Goal: Task Accomplishment & Management: Manage account settings

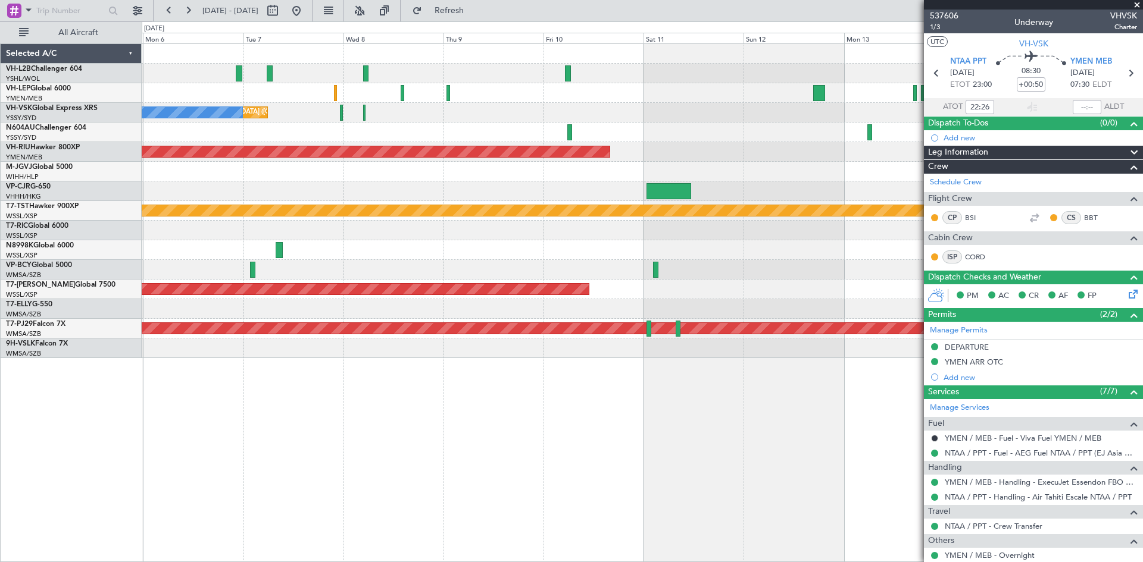
type input "[PERSON_NAME] (HHAFI)"
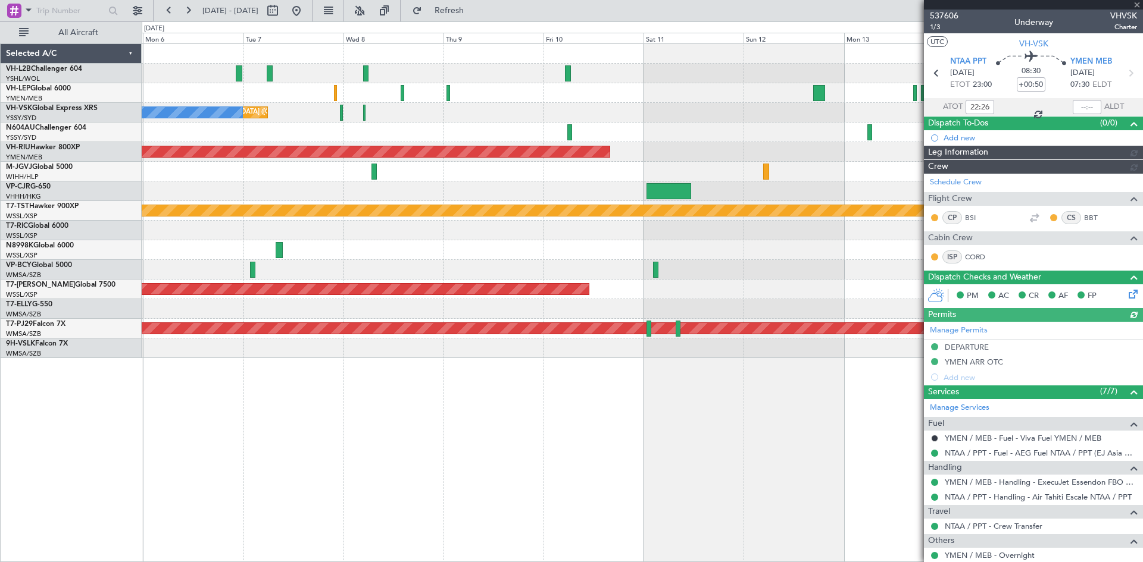
type input "[PERSON_NAME] (HHAFI)"
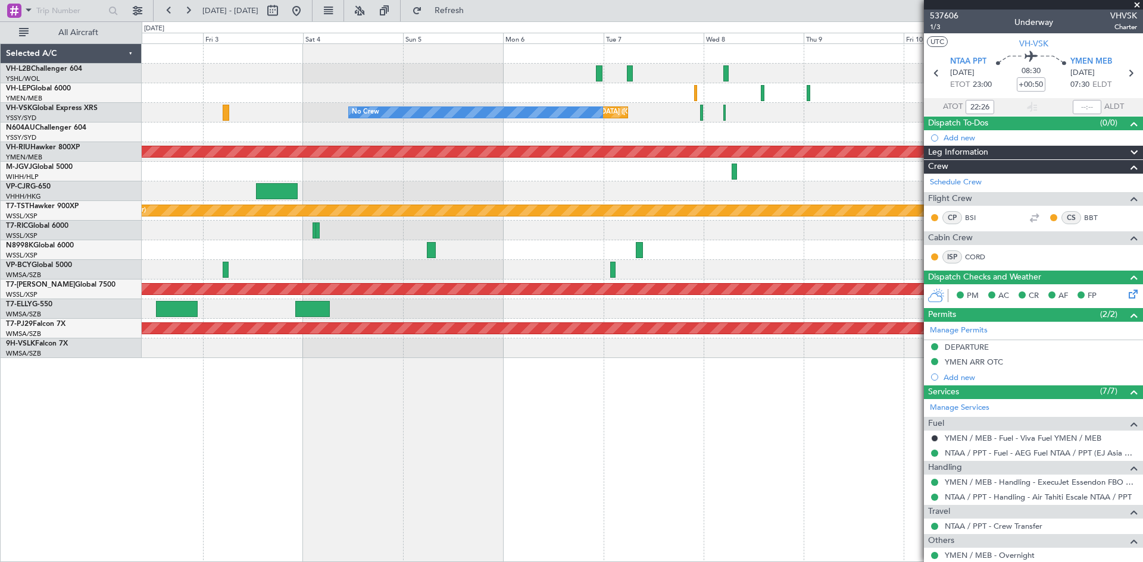
click at [699, 115] on div "Unplanned Maint [GEOGRAPHIC_DATA] ([GEOGRAPHIC_DATA]) No Crew" at bounding box center [642, 113] width 1000 height 20
click at [702, 115] on div at bounding box center [701, 113] width 3 height 16
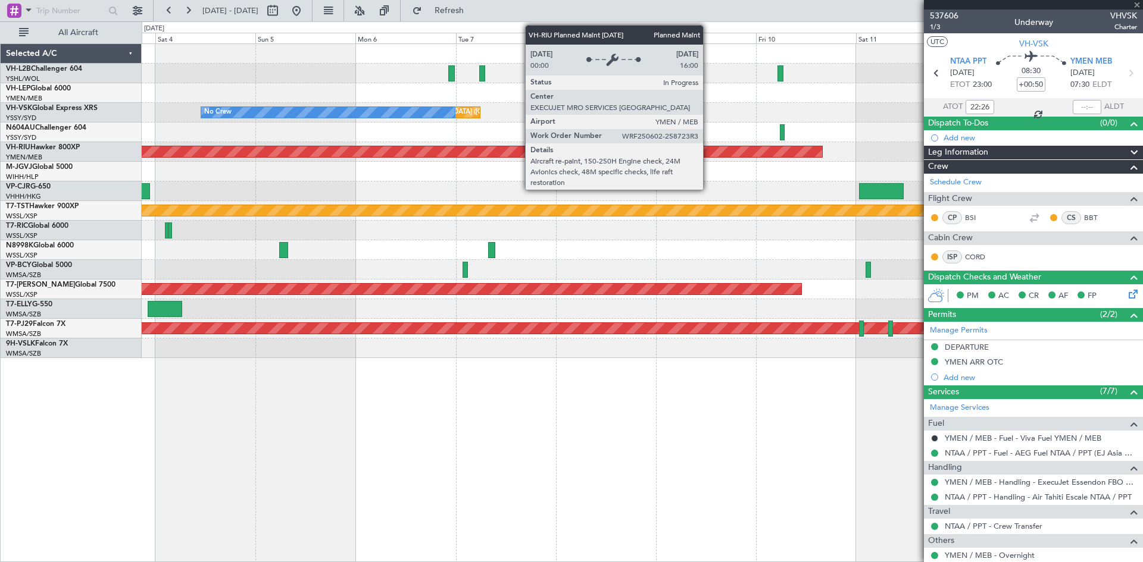
type input "2"
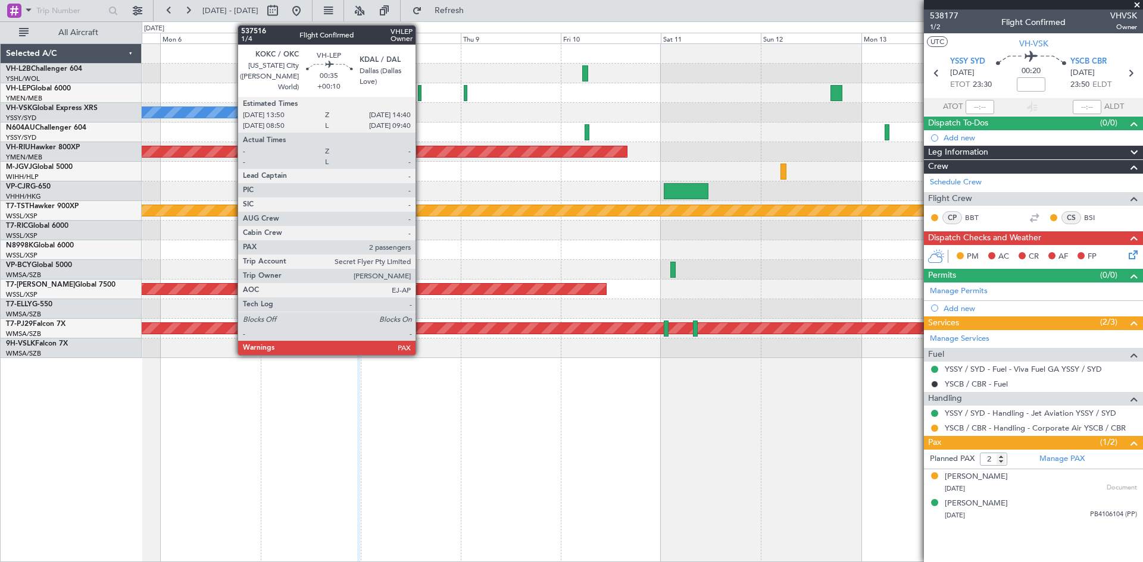
click at [421, 99] on div at bounding box center [420, 93] width 4 height 16
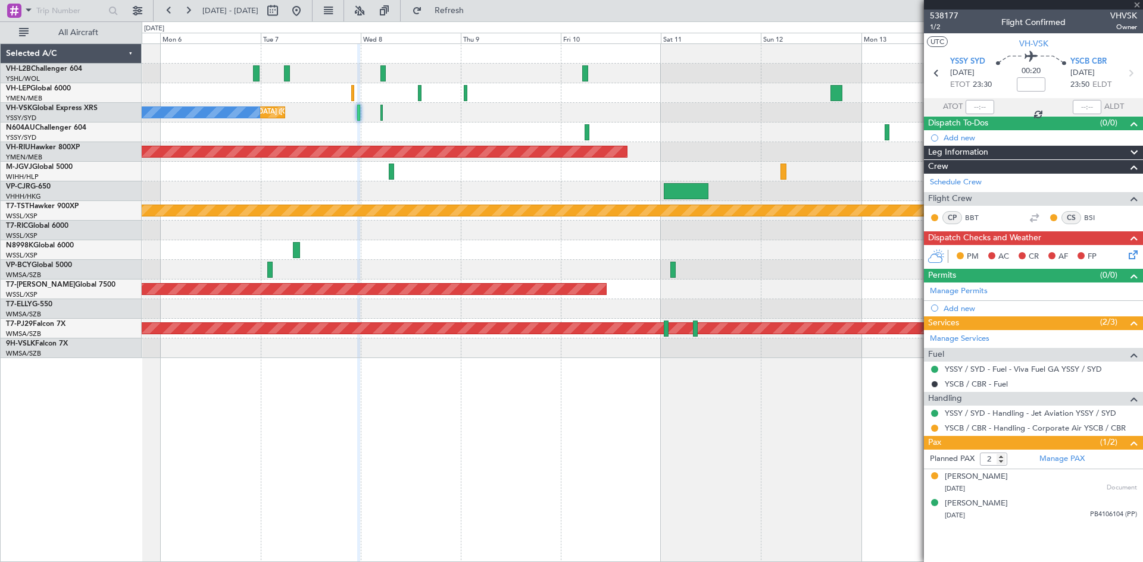
type input "+00:10"
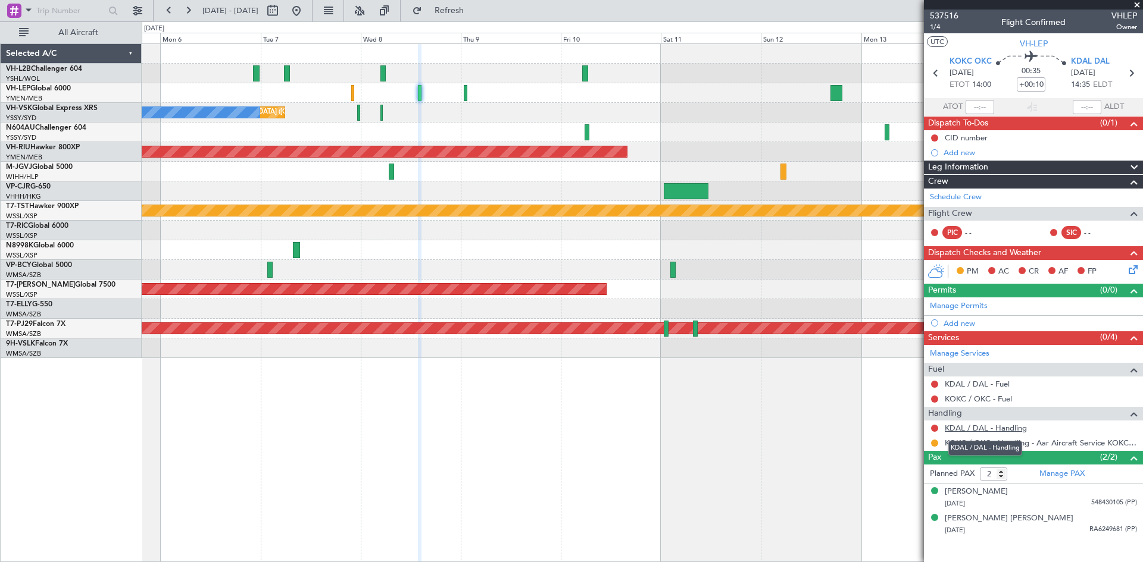
click at [990, 431] on link "KDAL / DAL - Handling" at bounding box center [986, 428] width 82 height 10
click at [953, 194] on link "Schedule Crew" at bounding box center [956, 198] width 52 height 12
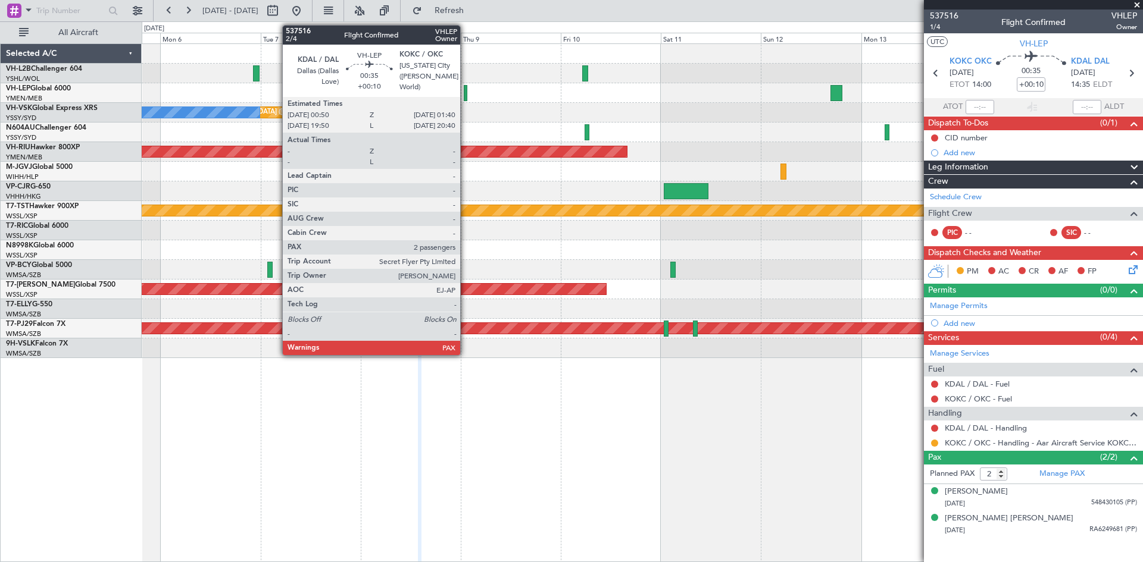
click at [465, 94] on div at bounding box center [466, 93] width 4 height 16
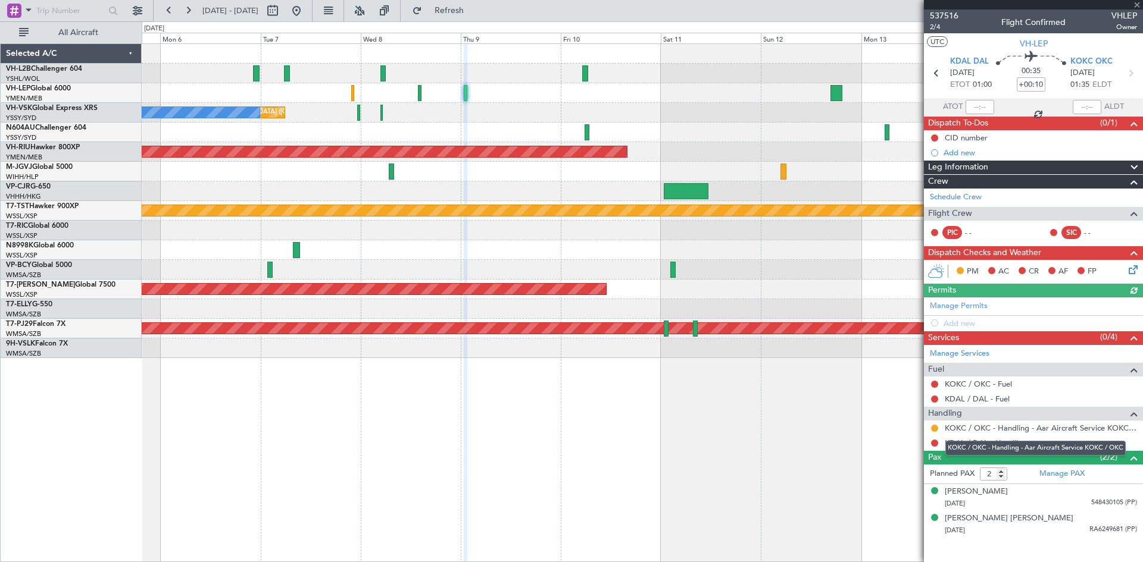
click at [1005, 446] on div "KOKC / OKC - Handling - Aar Aircraft Service KOKC / OKC" at bounding box center [1035, 448] width 180 height 15
click at [956, 441] on link "KDAL / DAL - Handling" at bounding box center [986, 443] width 82 height 10
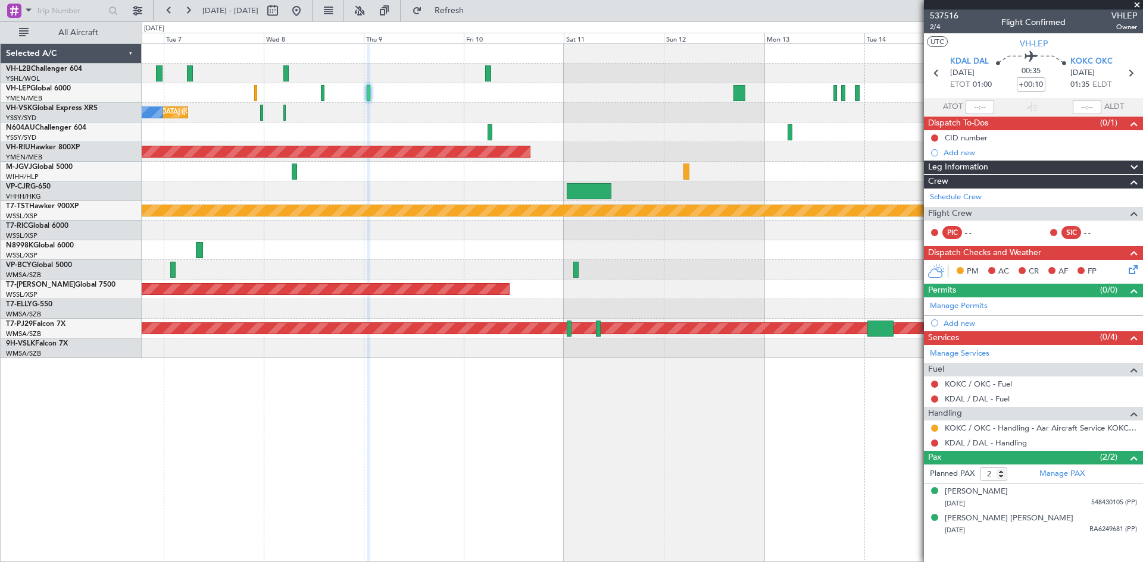
click at [558, 124] on div "Unplanned Maint [GEOGRAPHIC_DATA] ([GEOGRAPHIC_DATA]) No Crew Planned Maint [GE…" at bounding box center [642, 201] width 1000 height 314
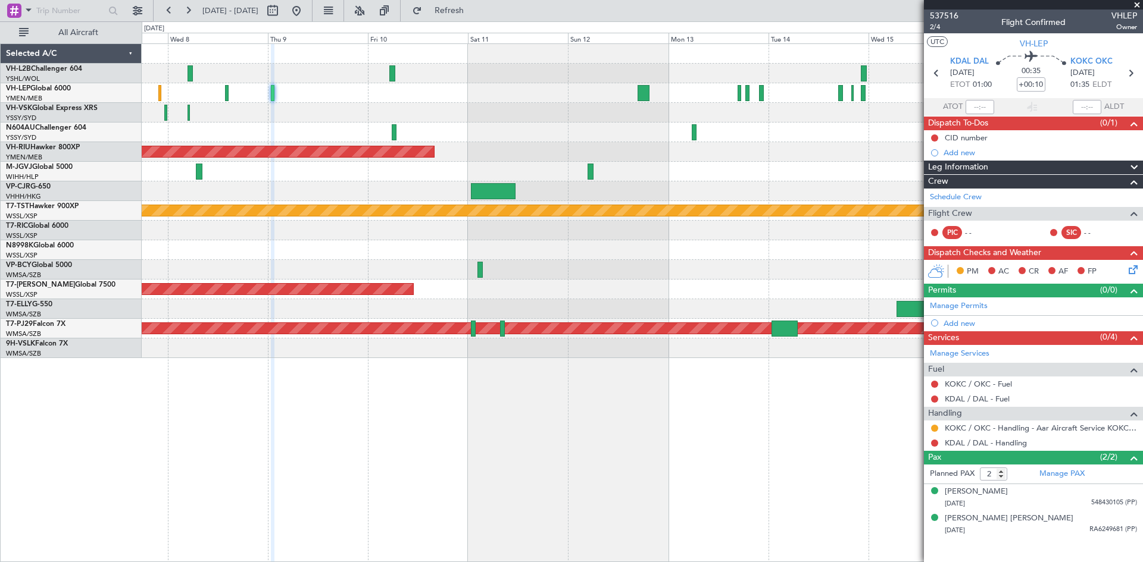
click at [751, 151] on div "Planned Maint [GEOGRAPHIC_DATA] ([GEOGRAPHIC_DATA])" at bounding box center [642, 152] width 1000 height 20
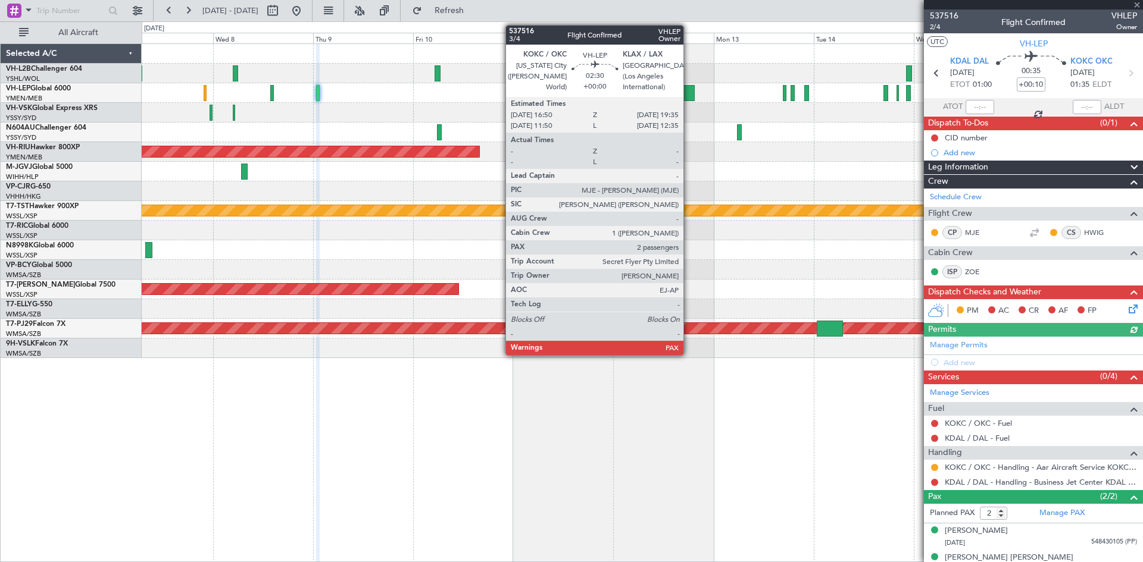
click at [687, 92] on div at bounding box center [689, 93] width 12 height 16
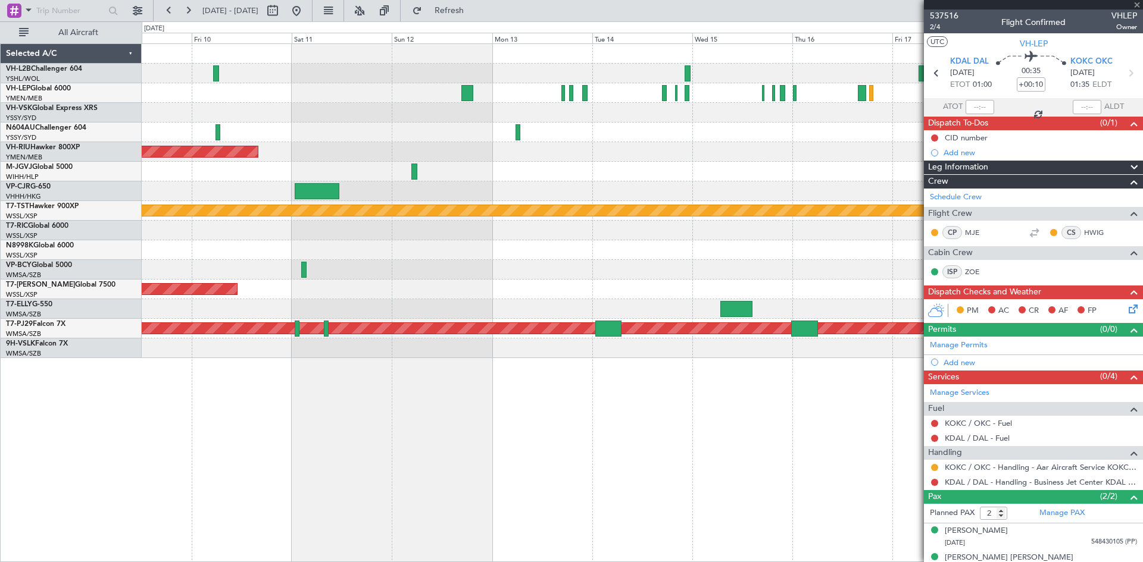
click at [598, 177] on div "Unplanned Maint [GEOGRAPHIC_DATA] ([GEOGRAPHIC_DATA]) Planned Maint [GEOGRAPHIC…" at bounding box center [642, 201] width 1000 height 314
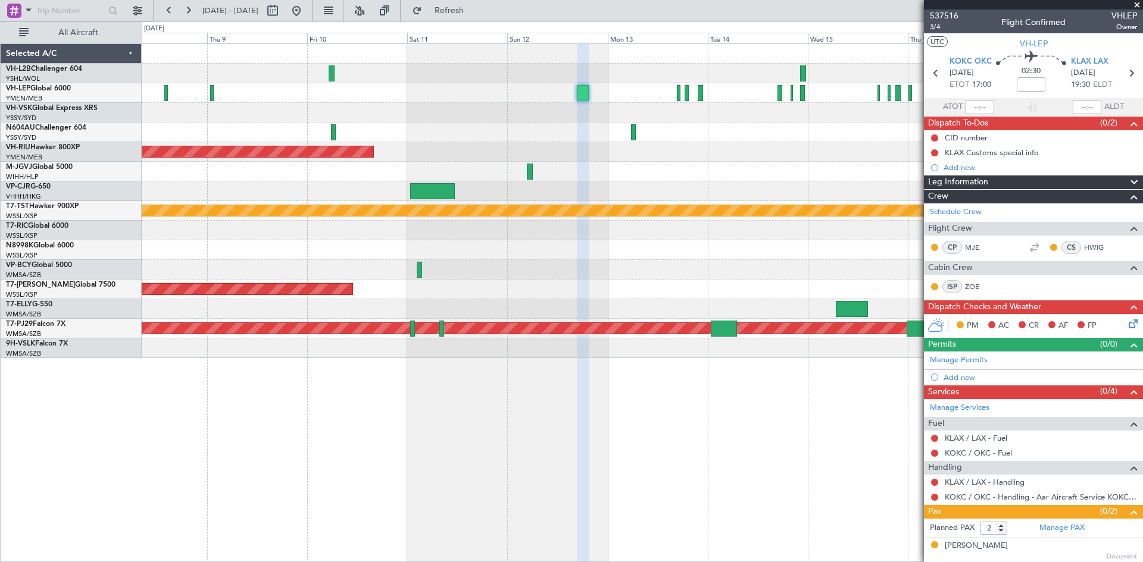
click at [711, 180] on div at bounding box center [642, 172] width 1000 height 20
click at [980, 484] on link "KLAX / LAX - Handling" at bounding box center [985, 482] width 80 height 10
drag, startPoint x: 1018, startPoint y: 45, endPoint x: 1037, endPoint y: 45, distance: 19.0
click at [1037, 45] on span "VH-LEP" at bounding box center [1034, 43] width 28 height 12
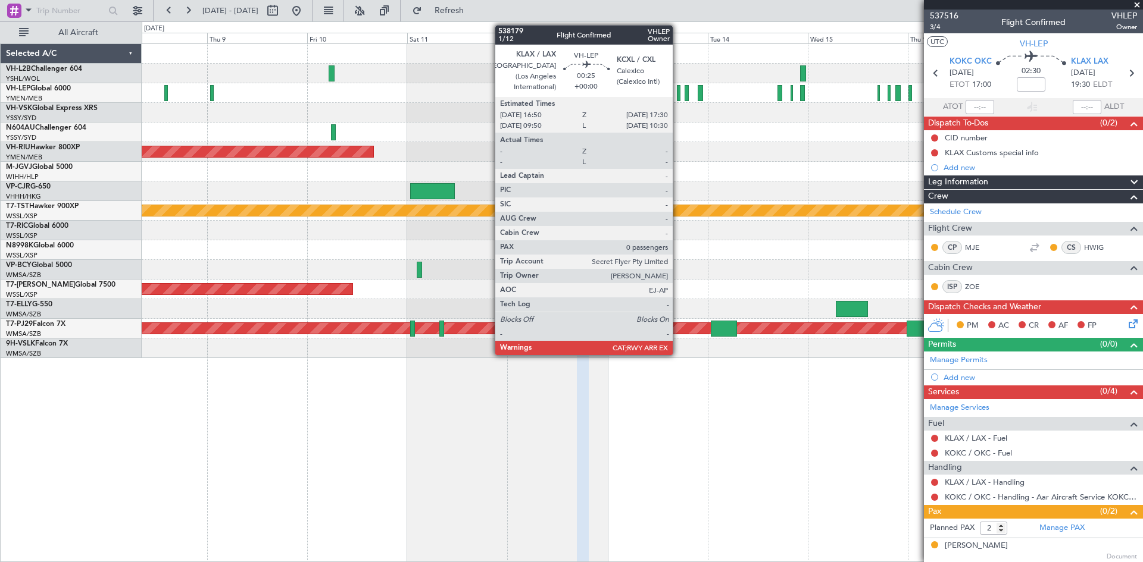
click at [678, 96] on div at bounding box center [678, 93] width 3 height 16
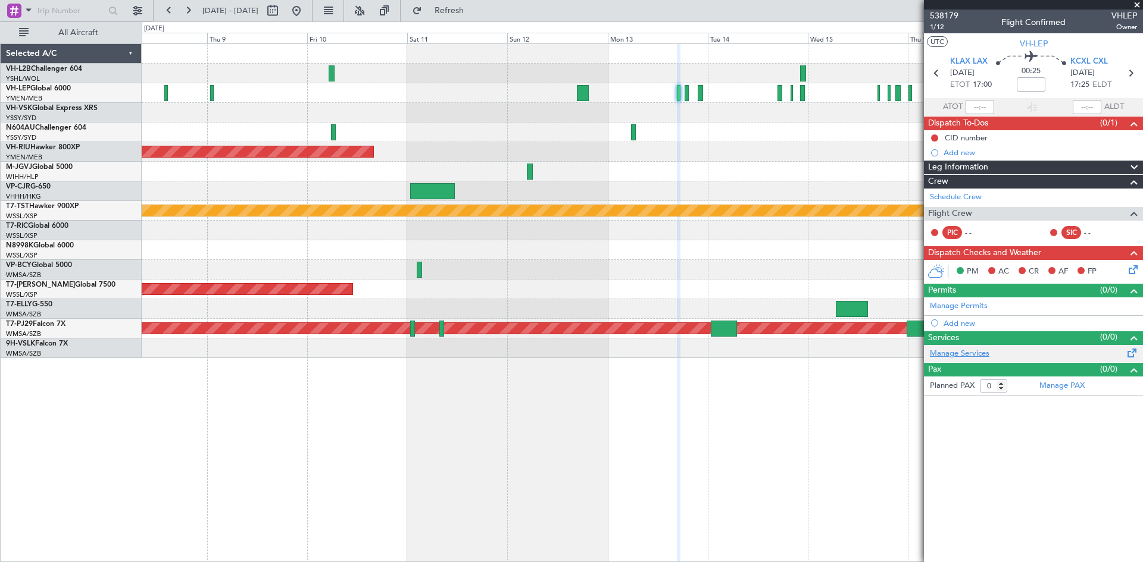
click at [971, 354] on link "Manage Services" at bounding box center [960, 354] width 60 height 12
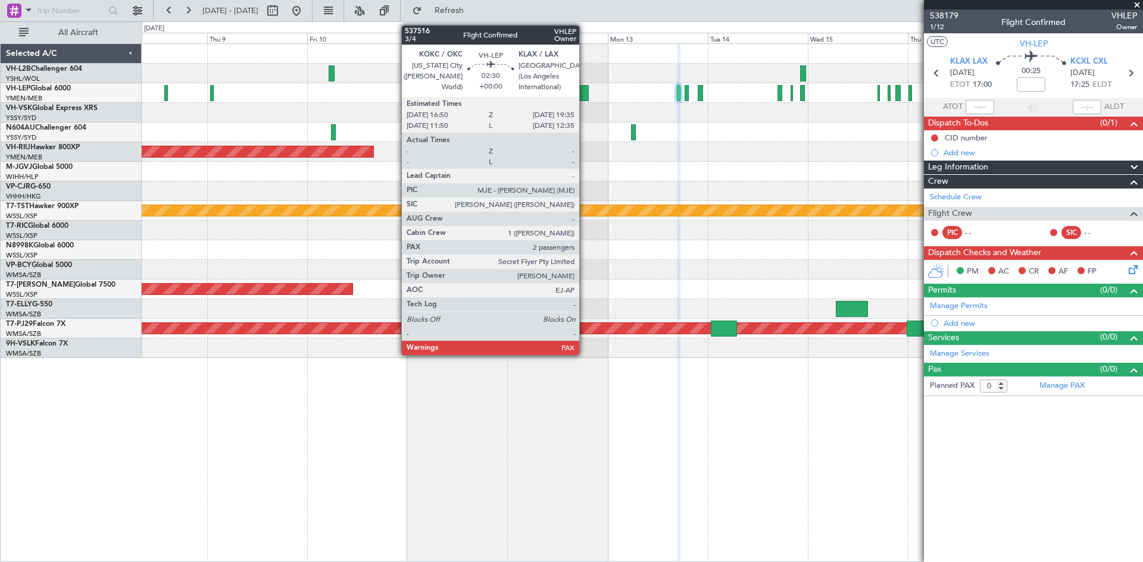
click at [584, 94] on div at bounding box center [583, 93] width 12 height 16
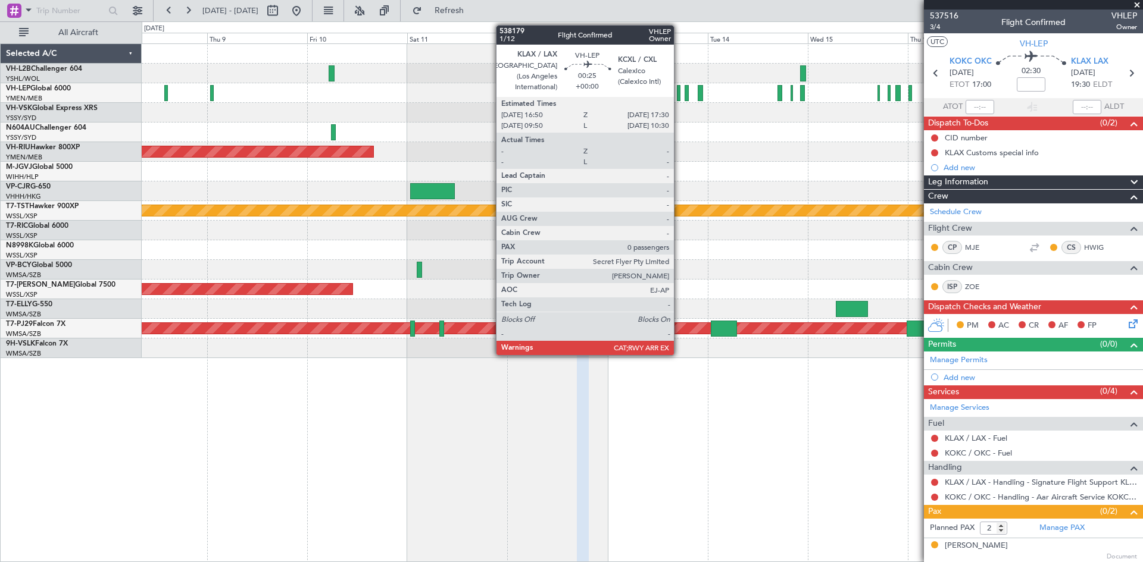
click at [679, 97] on div at bounding box center [678, 93] width 3 height 16
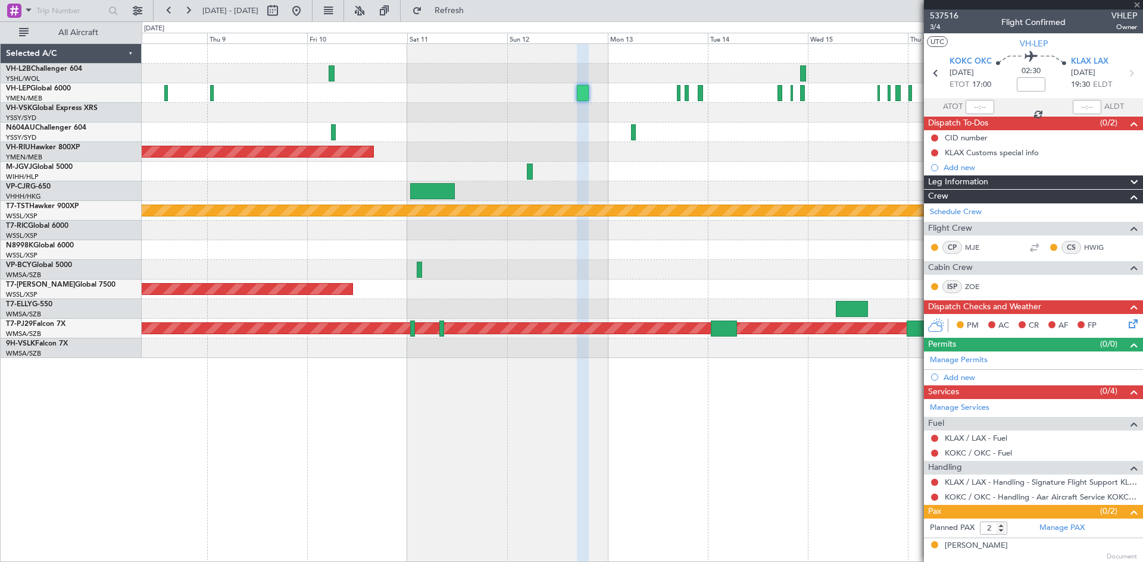
type input "0"
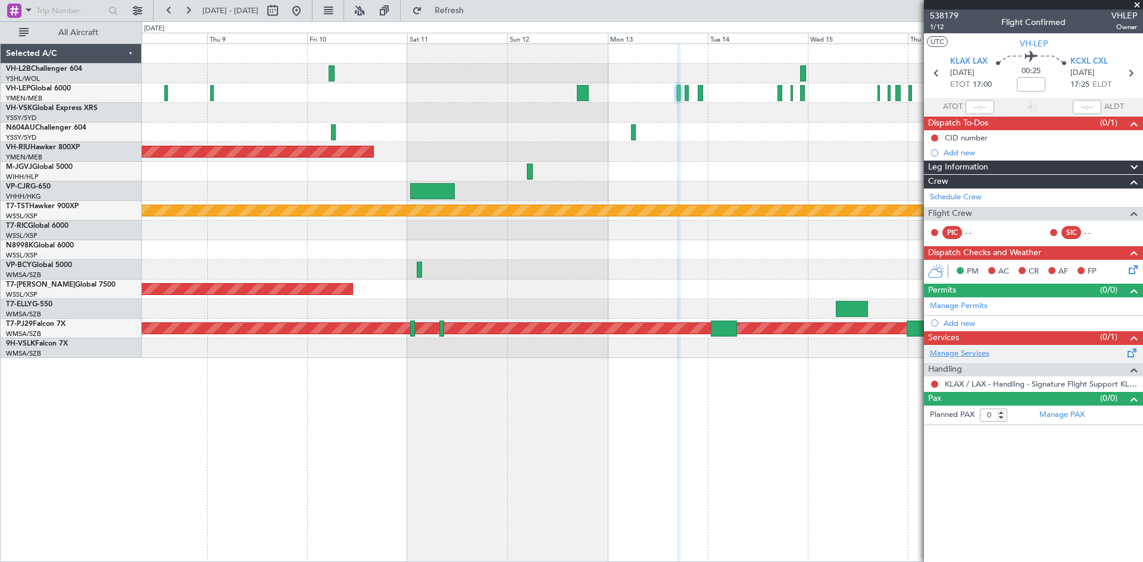
click at [966, 356] on link "Manage Services" at bounding box center [960, 354] width 60 height 12
click at [956, 354] on link "Manage Services" at bounding box center [960, 354] width 60 height 12
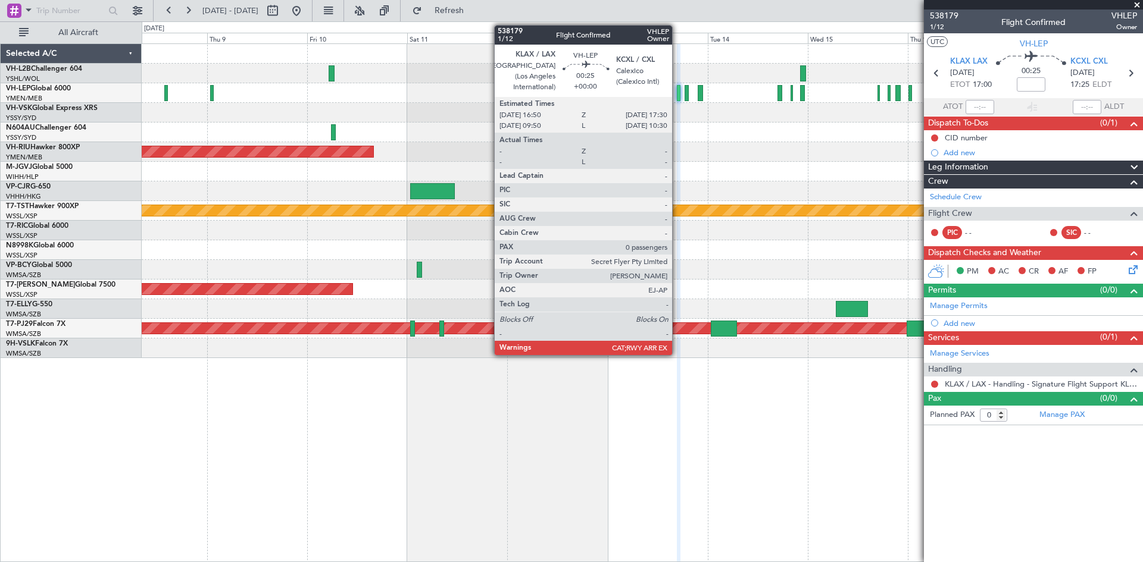
click at [677, 98] on div at bounding box center [678, 93] width 3 height 16
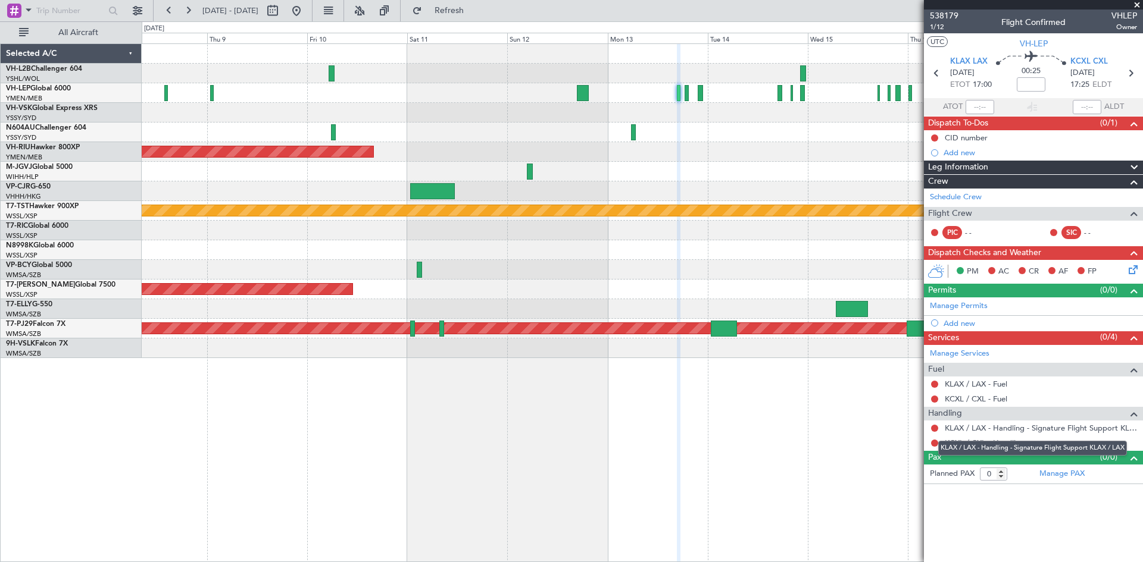
click at [973, 445] on div "KLAX / LAX - Handling - Signature Flight Support KLAX / LAX" at bounding box center [1032, 448] width 189 height 15
click at [985, 443] on link "KCXL / CXL - Handling" at bounding box center [985, 443] width 80 height 10
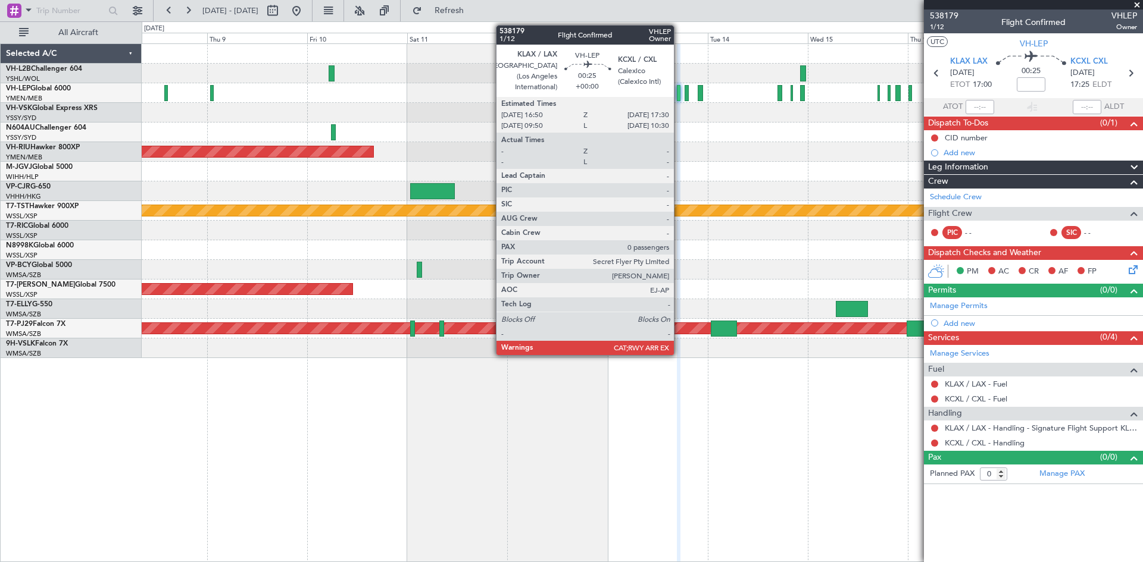
click at [679, 100] on div at bounding box center [678, 93] width 3 height 16
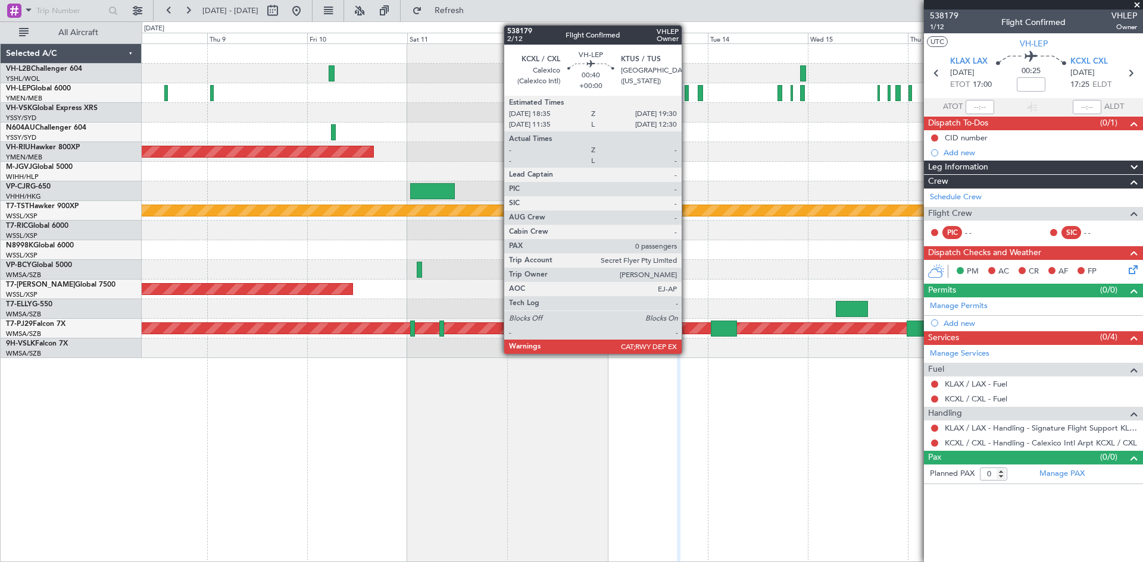
click at [687, 100] on div at bounding box center [686, 93] width 4 height 16
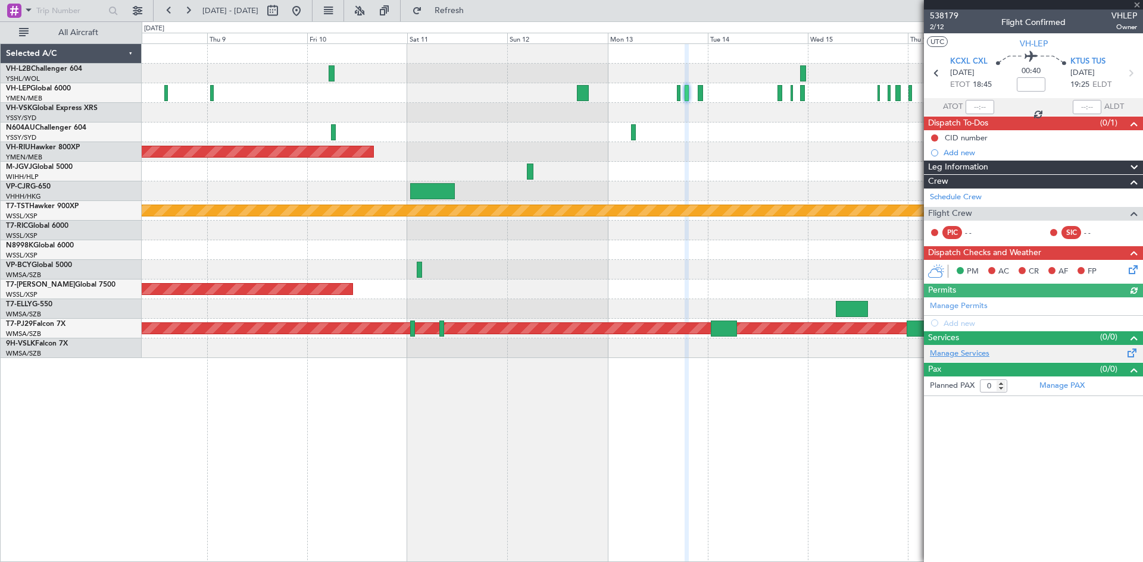
click at [974, 348] on link "Manage Services" at bounding box center [960, 354] width 60 height 12
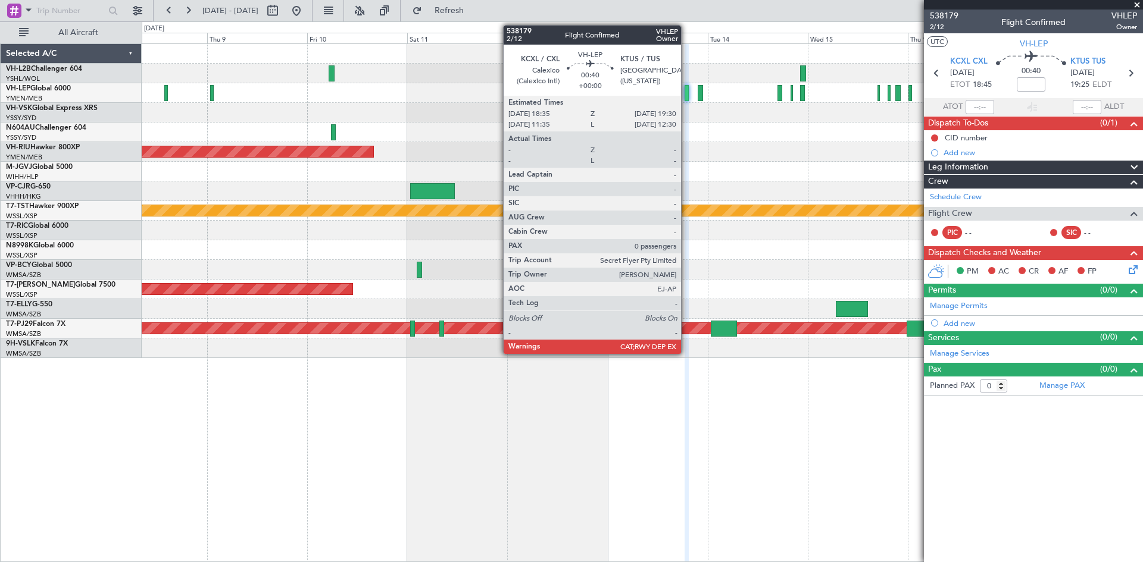
click at [686, 99] on div at bounding box center [686, 93] width 4 height 16
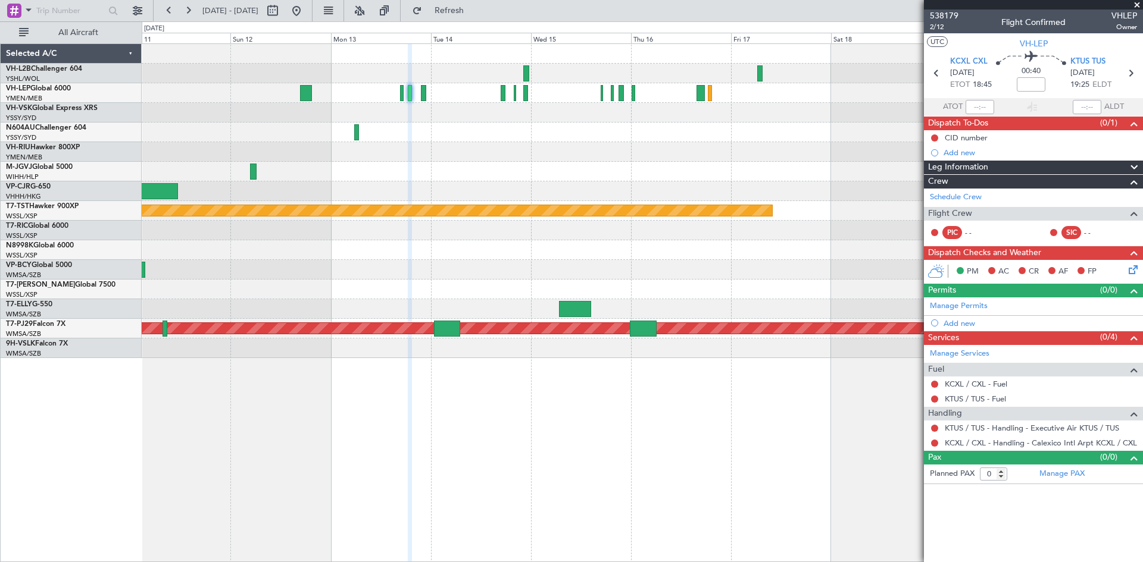
click at [601, 446] on div "Planned Maint [GEOGRAPHIC_DATA] ([GEOGRAPHIC_DATA]) Planned Maint [GEOGRAPHIC_D…" at bounding box center [642, 302] width 1001 height 519
click at [421, 92] on div at bounding box center [423, 93] width 5 height 16
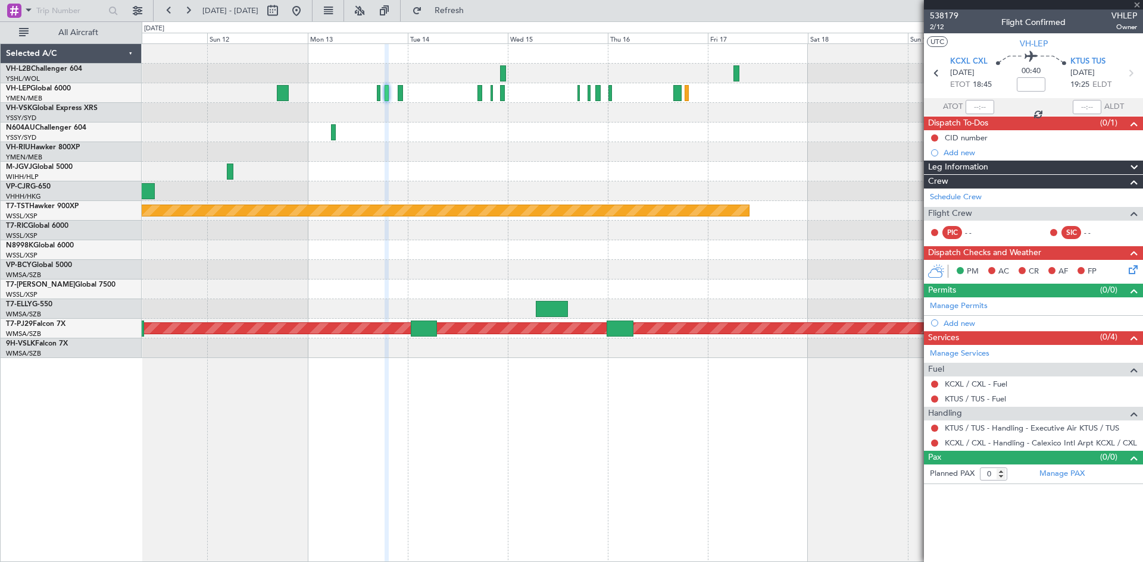
click at [662, 161] on div "Planned Maint [GEOGRAPHIC_DATA] ([GEOGRAPHIC_DATA])" at bounding box center [642, 152] width 1000 height 20
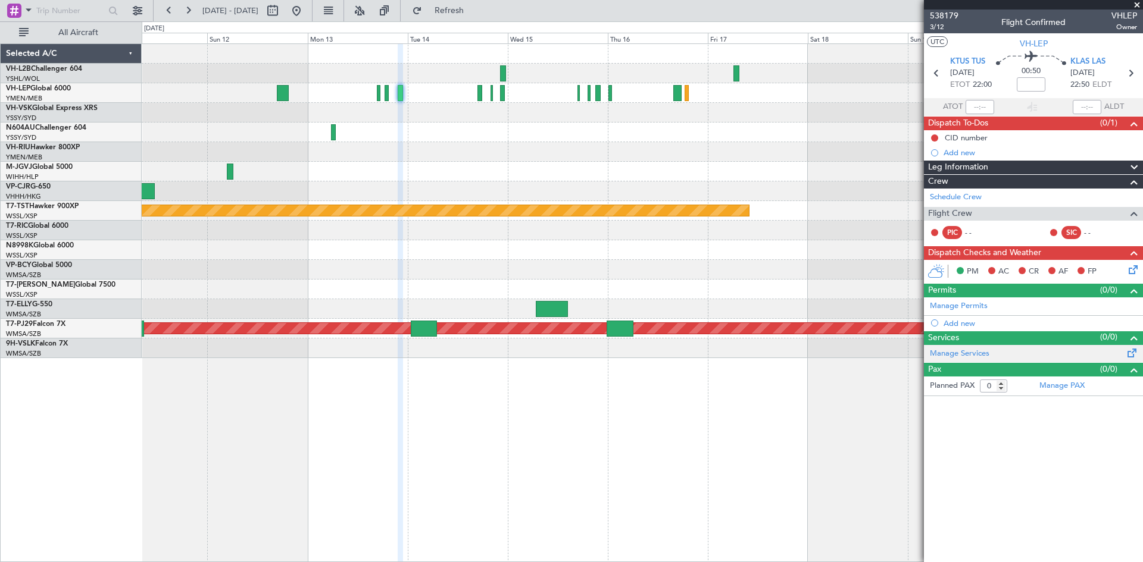
click at [975, 361] on div "Manage Services" at bounding box center [1033, 354] width 219 height 18
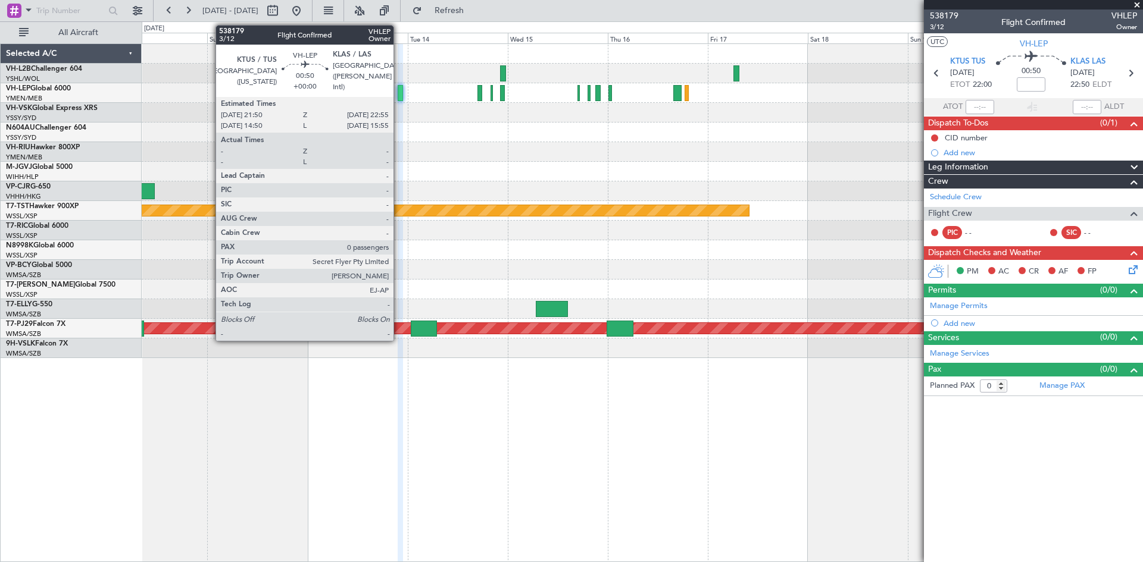
click at [399, 96] on div at bounding box center [400, 93] width 5 height 16
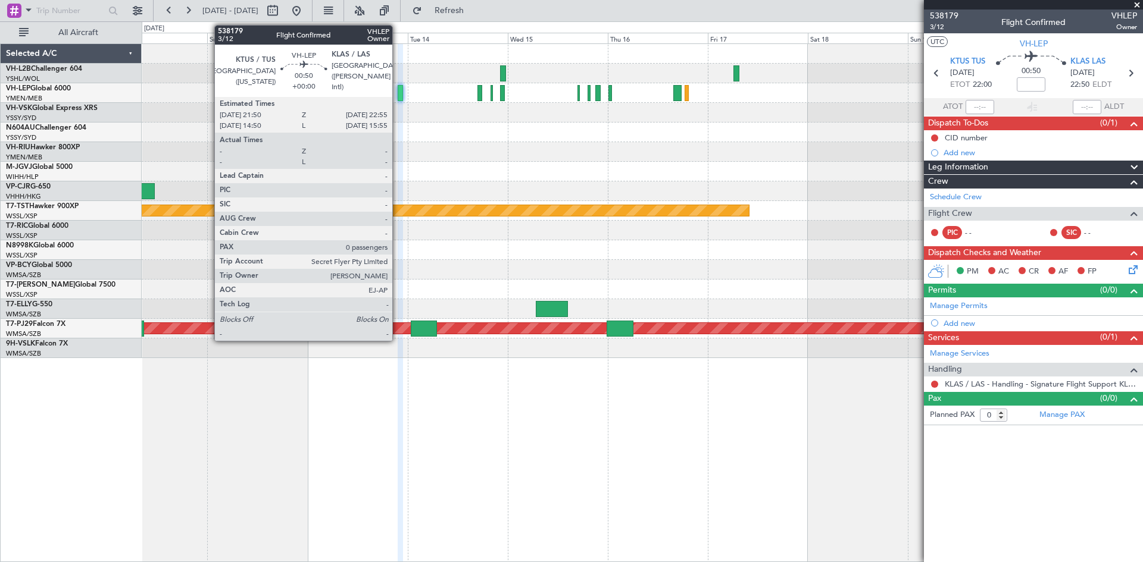
click at [398, 94] on div at bounding box center [400, 93] width 5 height 16
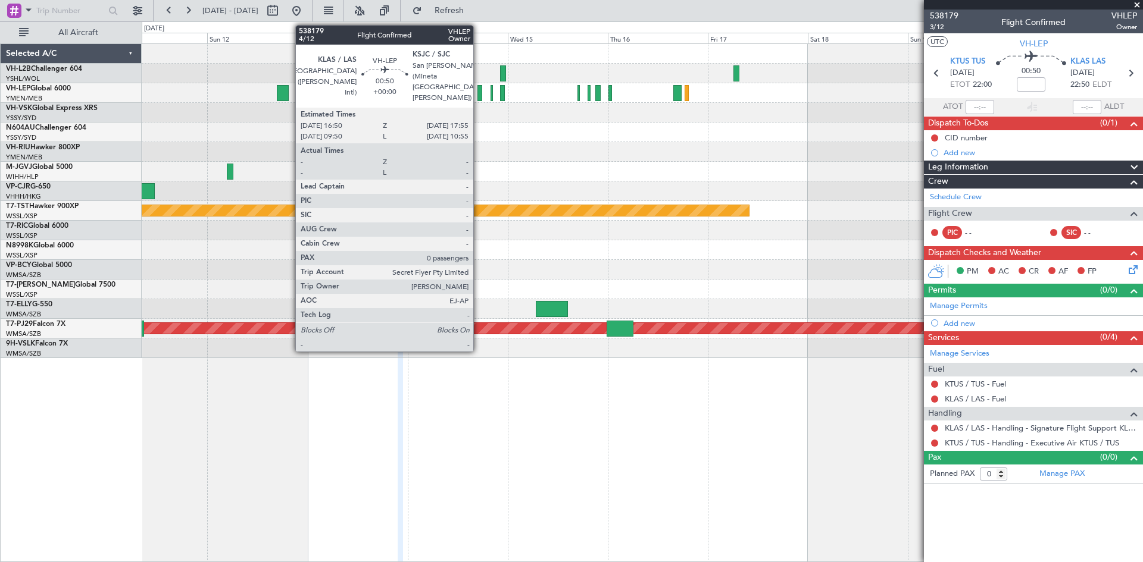
click at [479, 96] on div at bounding box center [479, 93] width 5 height 16
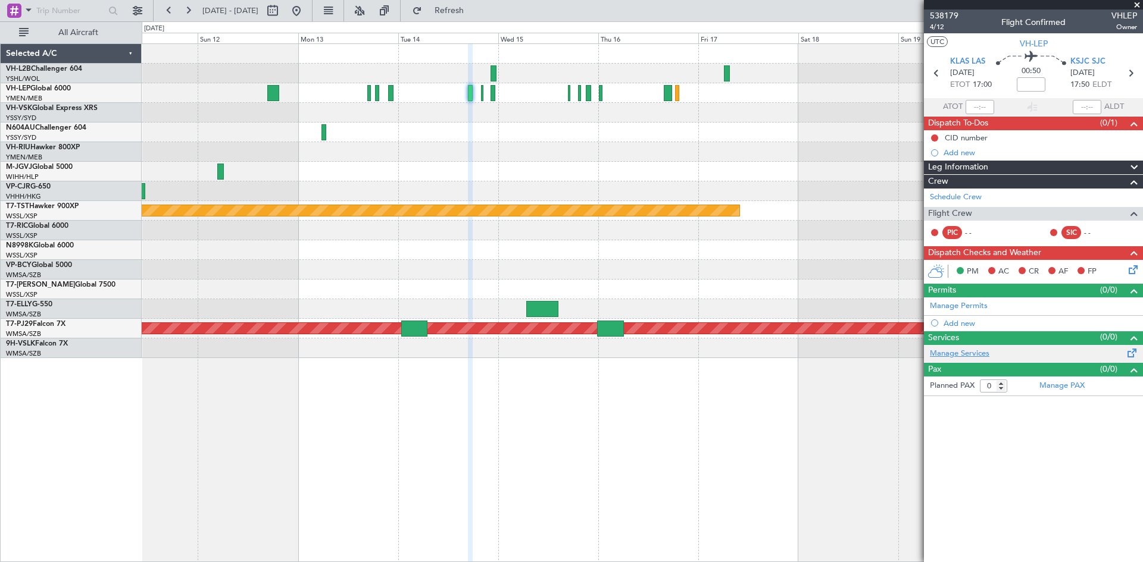
click at [956, 351] on link "Manage Services" at bounding box center [960, 354] width 60 height 12
